Goal: Information Seeking & Learning: Learn about a topic

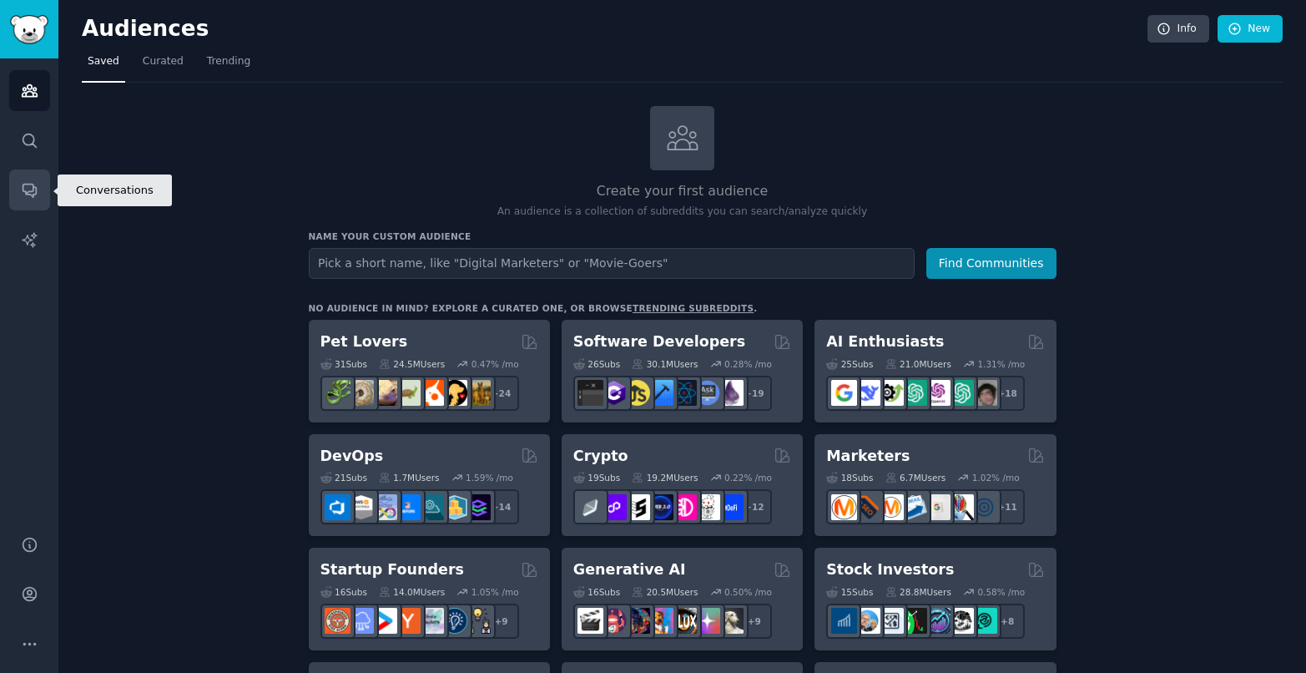
click at [27, 185] on icon "Sidebar" at bounding box center [30, 190] width 18 height 18
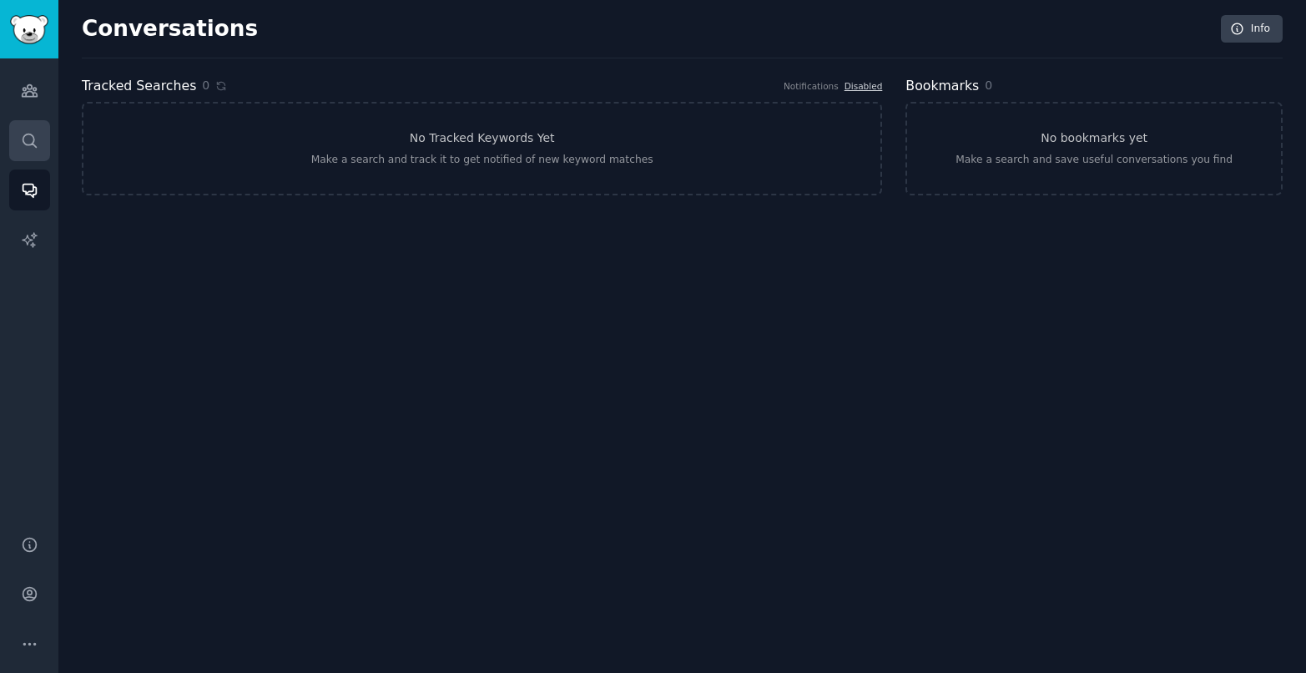
click at [40, 139] on link "Search" at bounding box center [29, 140] width 41 height 41
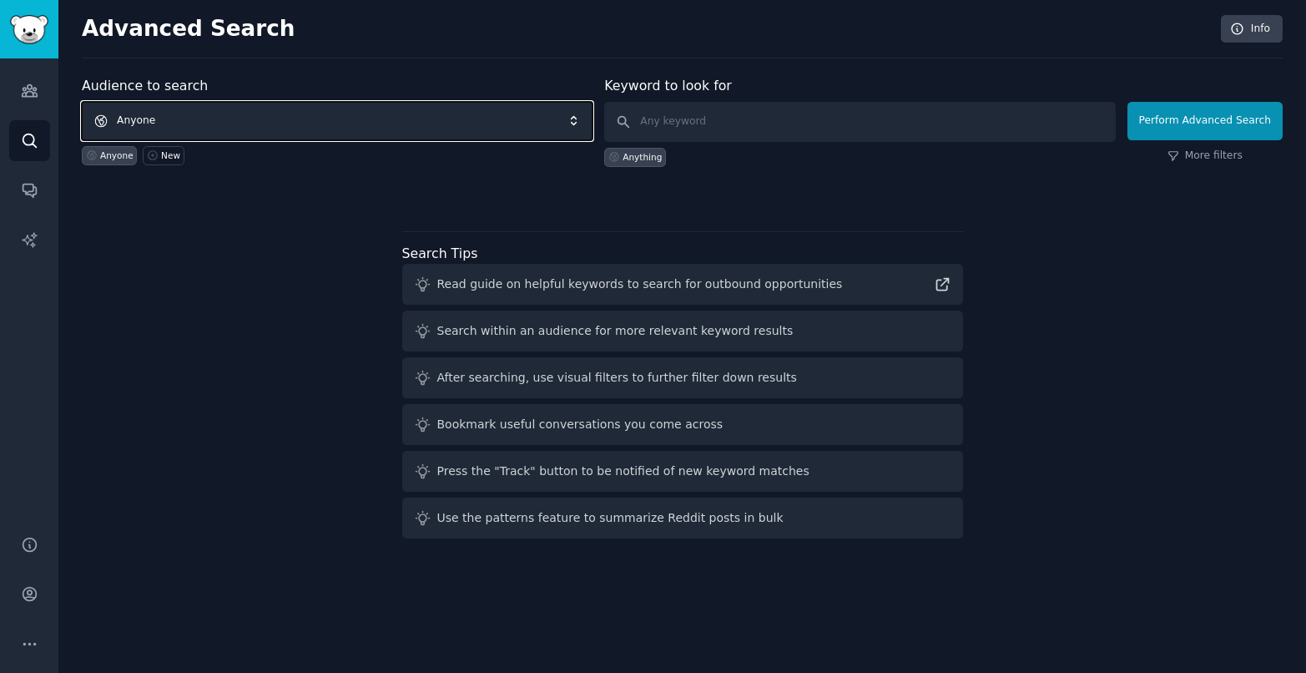
click at [387, 114] on span "Anyone" at bounding box center [337, 121] width 511 height 38
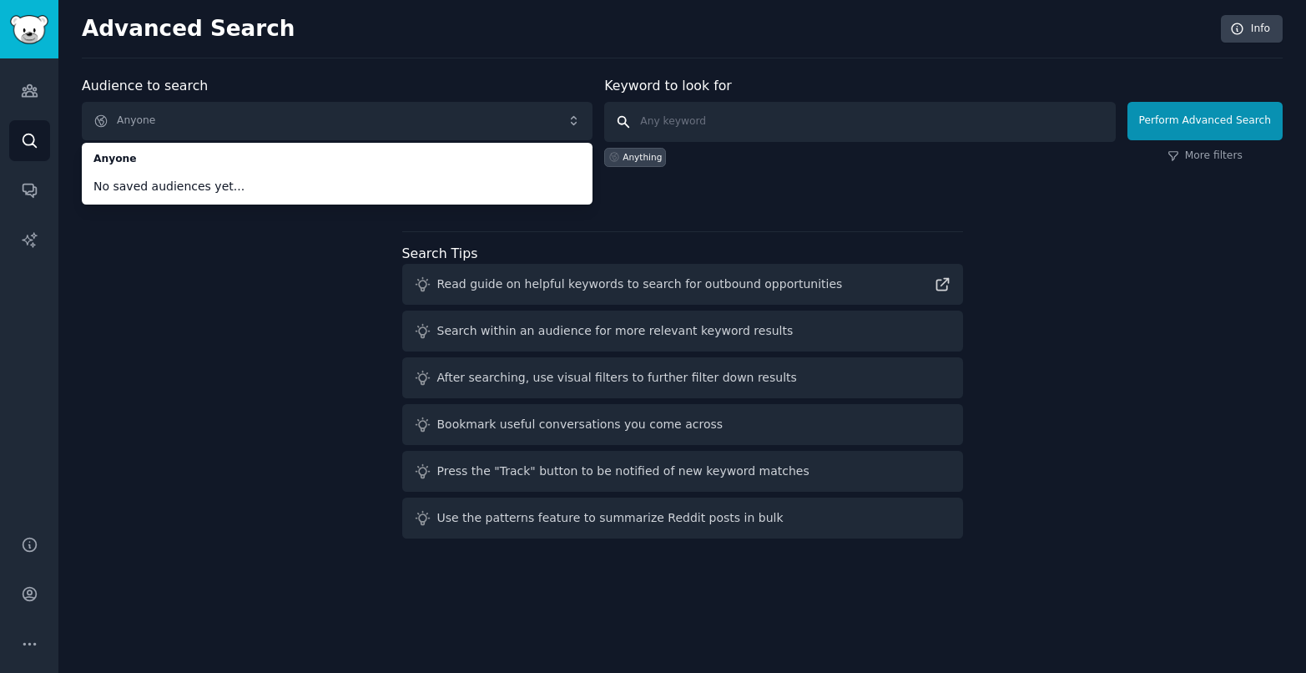
click at [683, 128] on input "text" at bounding box center [859, 122] width 511 height 40
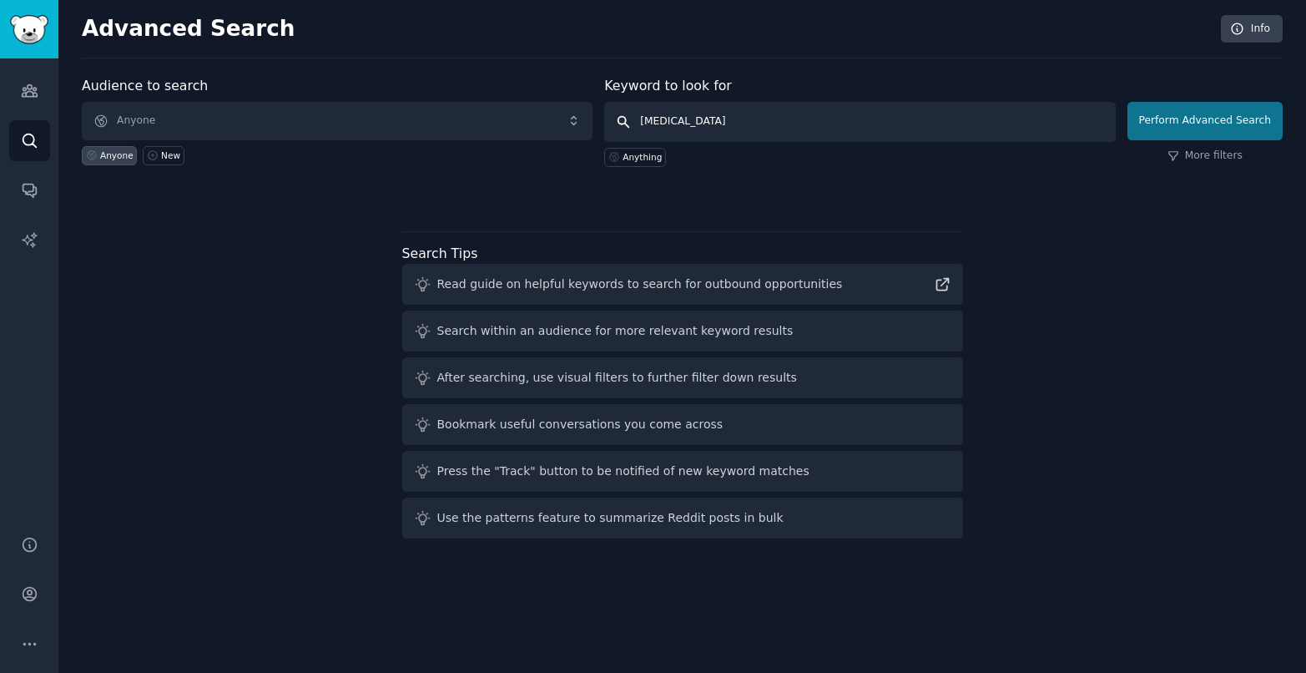
type input "[MEDICAL_DATA]"
click at [1180, 116] on button "Perform Advanced Search" at bounding box center [1205, 121] width 155 height 38
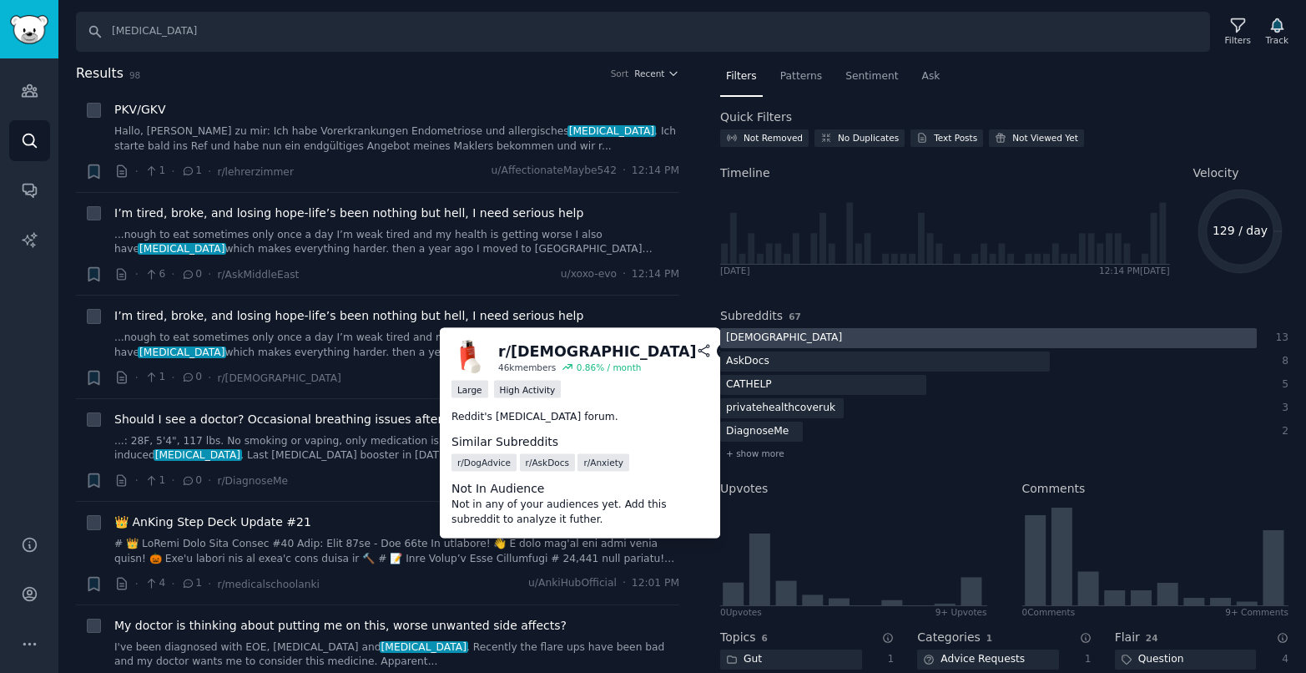
click at [781, 338] on div at bounding box center [988, 338] width 537 height 21
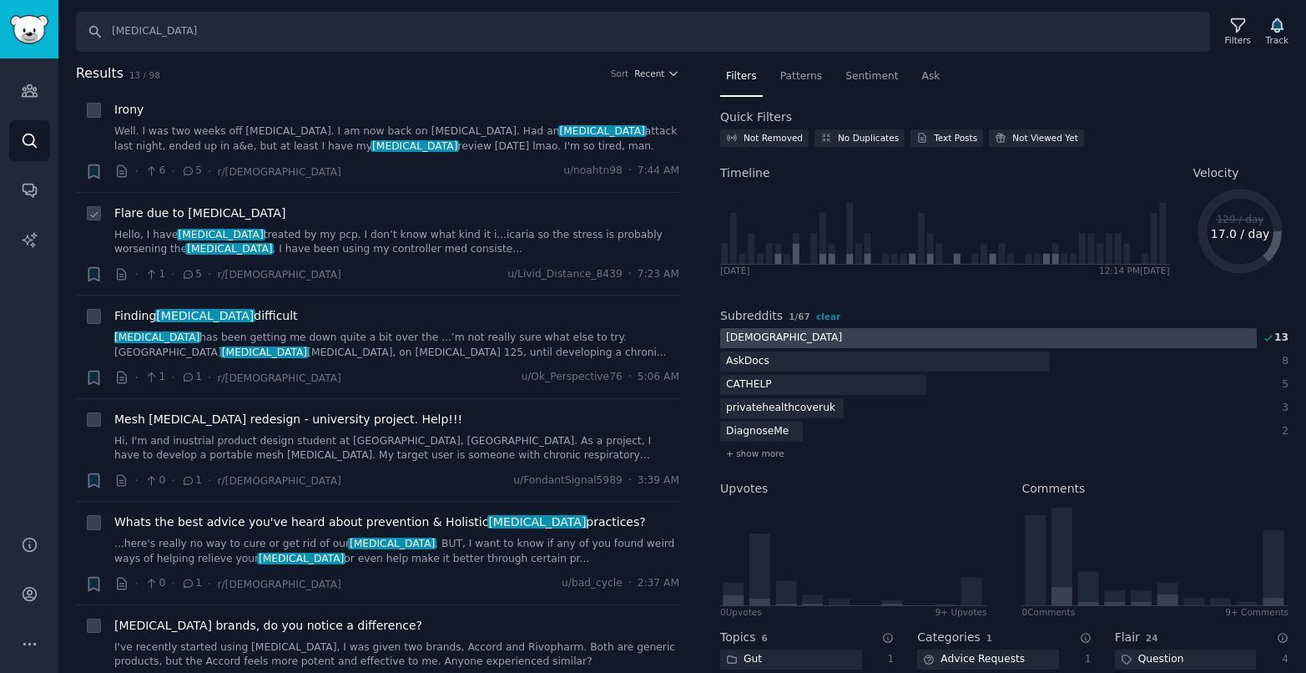
click at [394, 249] on link "Hello, I have [MEDICAL_DATA] treated by my pcp. I don’t know what kind it i...i…" at bounding box center [396, 242] width 565 height 29
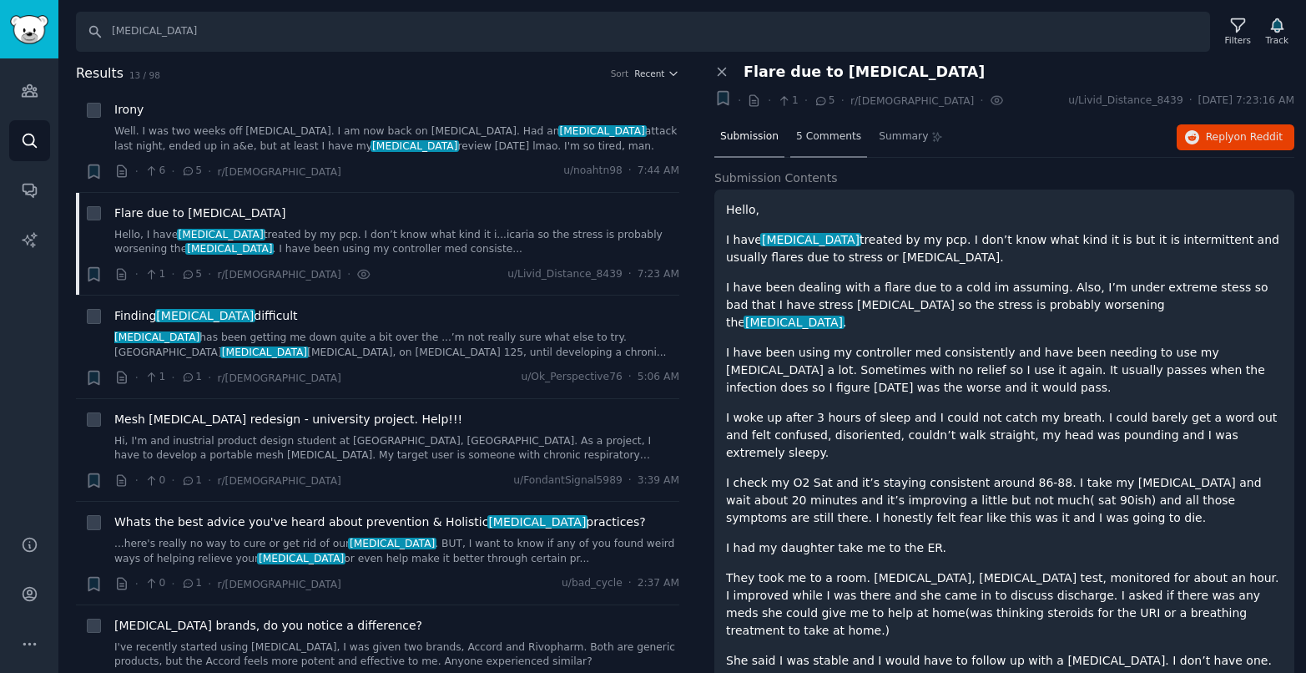
click at [824, 141] on span "5 Comments" at bounding box center [828, 136] width 65 height 15
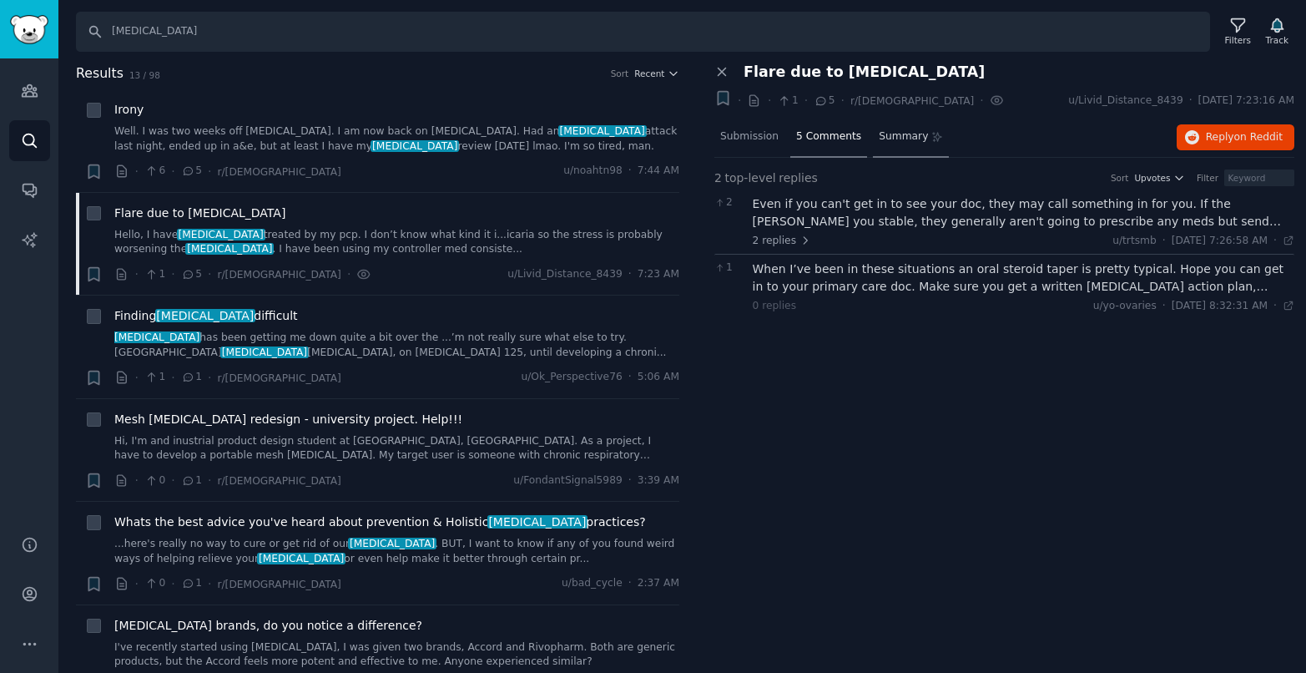
click at [902, 146] on div "Summary" at bounding box center [911, 138] width 76 height 40
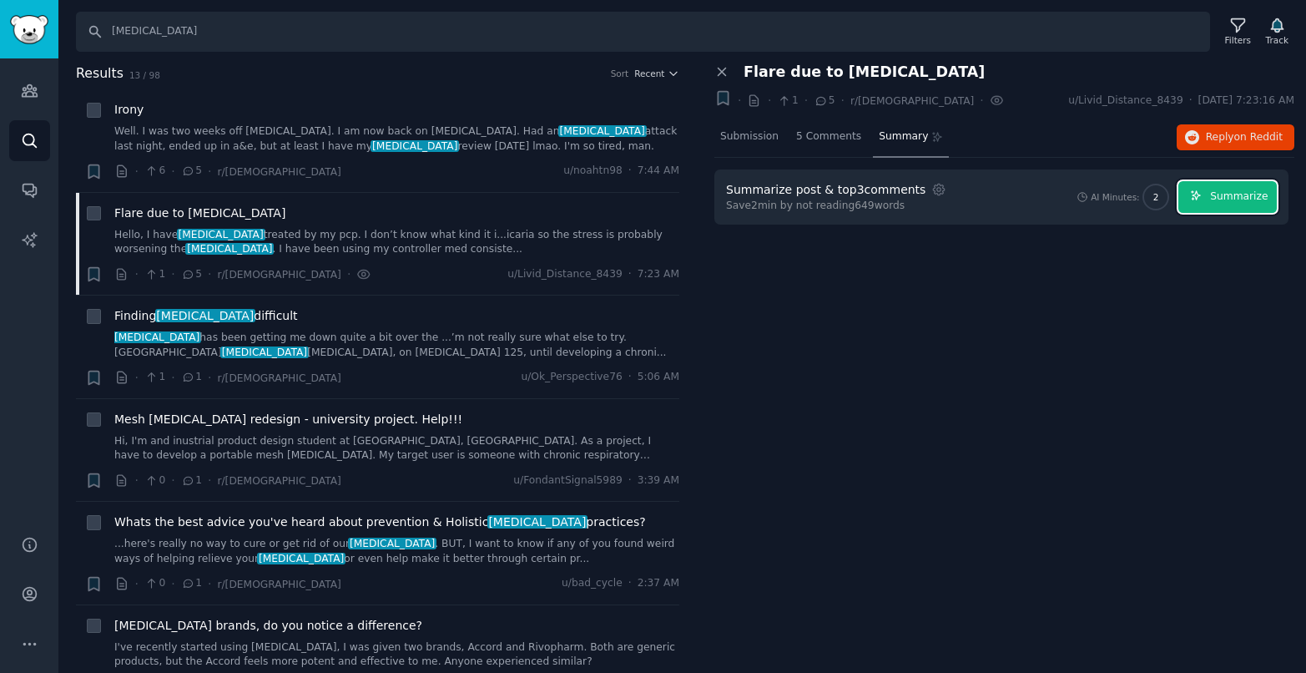
click at [1233, 193] on span "Summarize" at bounding box center [1239, 196] width 58 height 15
